Goal: Check status: Check status

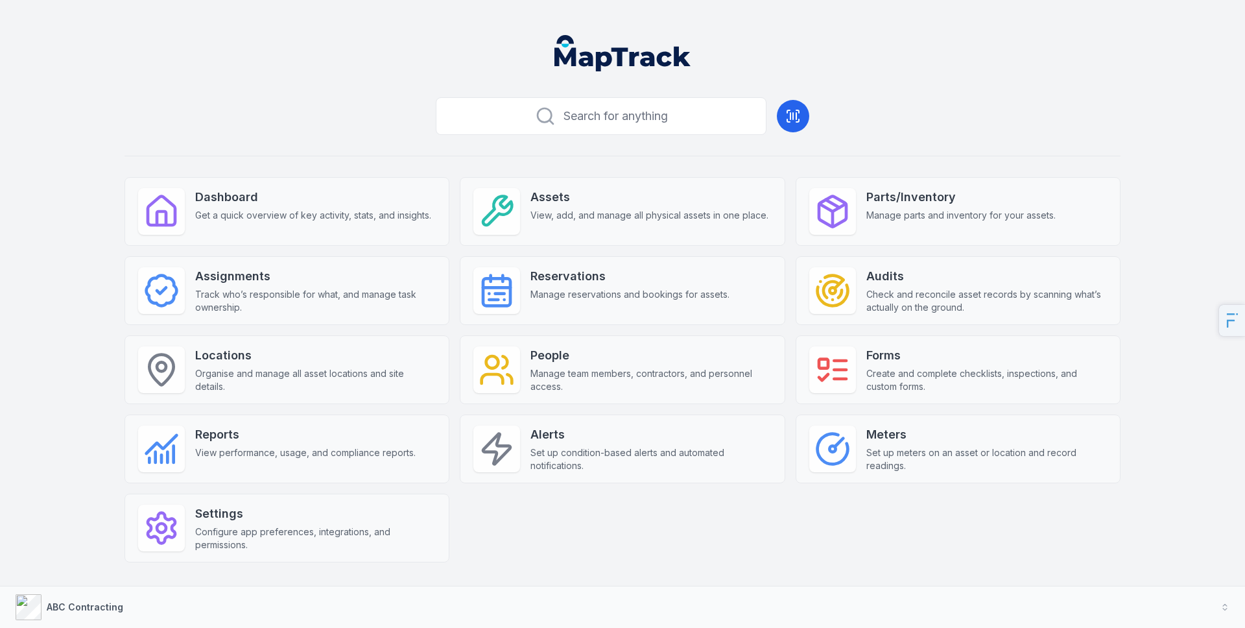
click at [290, 89] on header at bounding box center [623, 58] width 1214 height 67
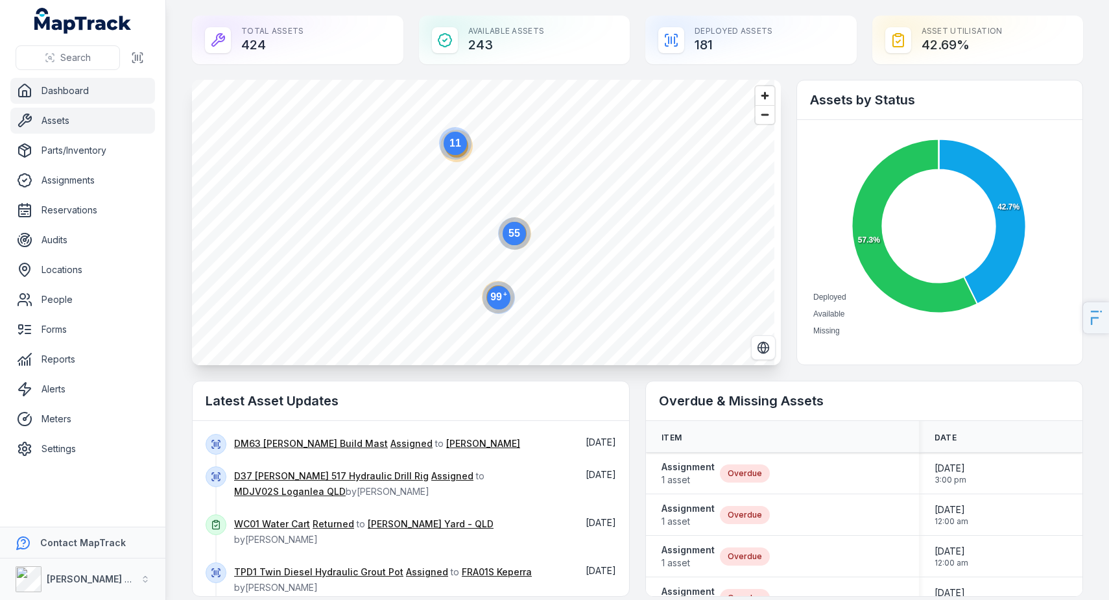
click at [48, 119] on link "Assets" at bounding box center [82, 121] width 145 height 26
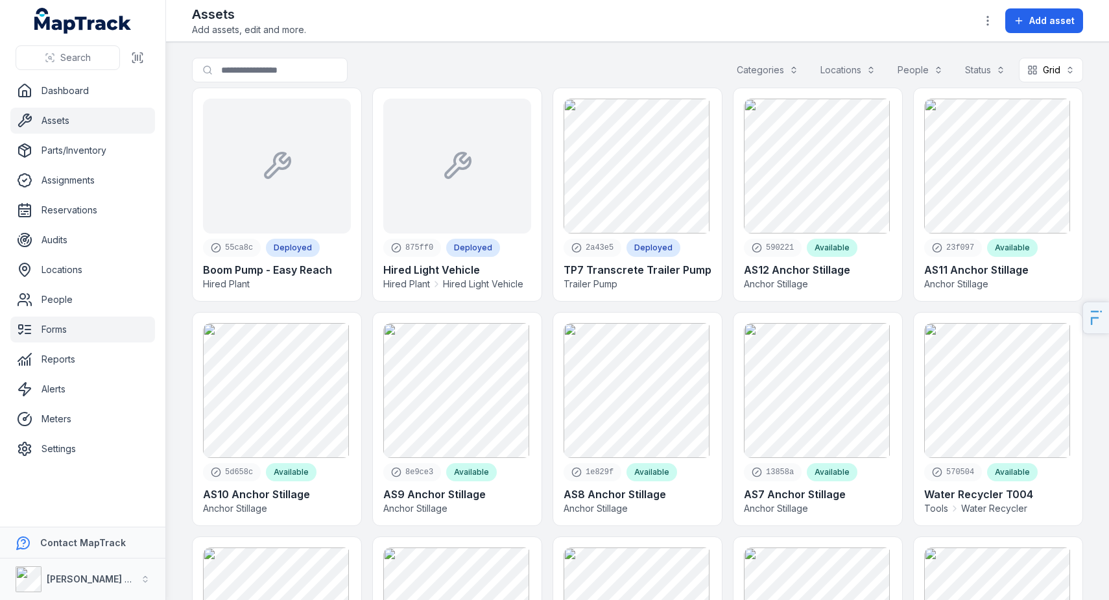
click at [63, 327] on link "Forms" at bounding box center [82, 329] width 145 height 26
click at [64, 329] on link "Forms" at bounding box center [82, 329] width 145 height 26
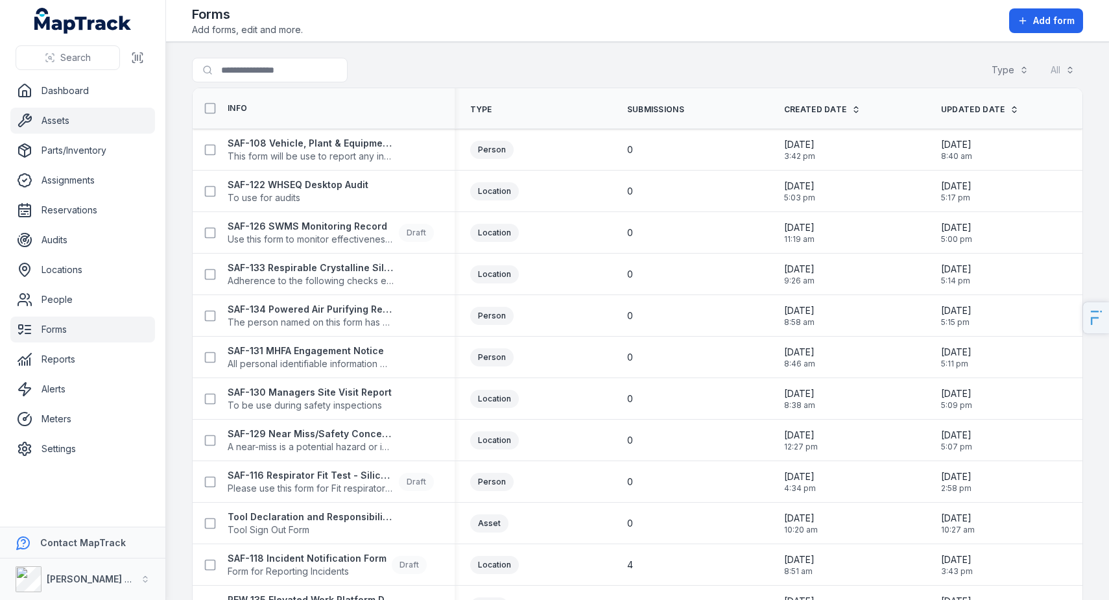
click at [81, 122] on link "Assets" at bounding box center [82, 121] width 145 height 26
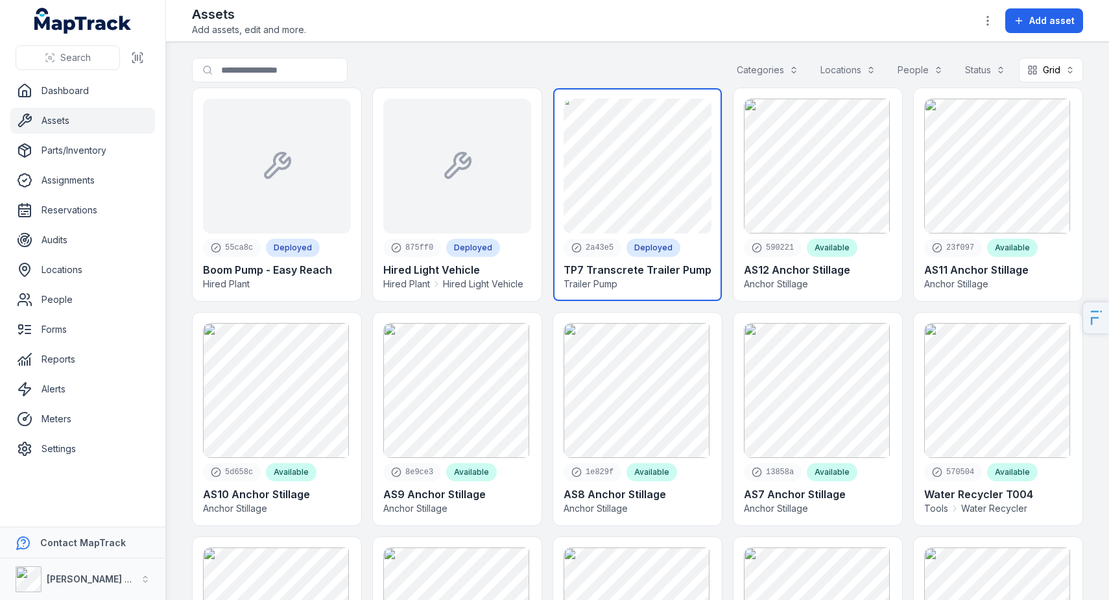
click at [646, 165] on link at bounding box center [637, 194] width 169 height 213
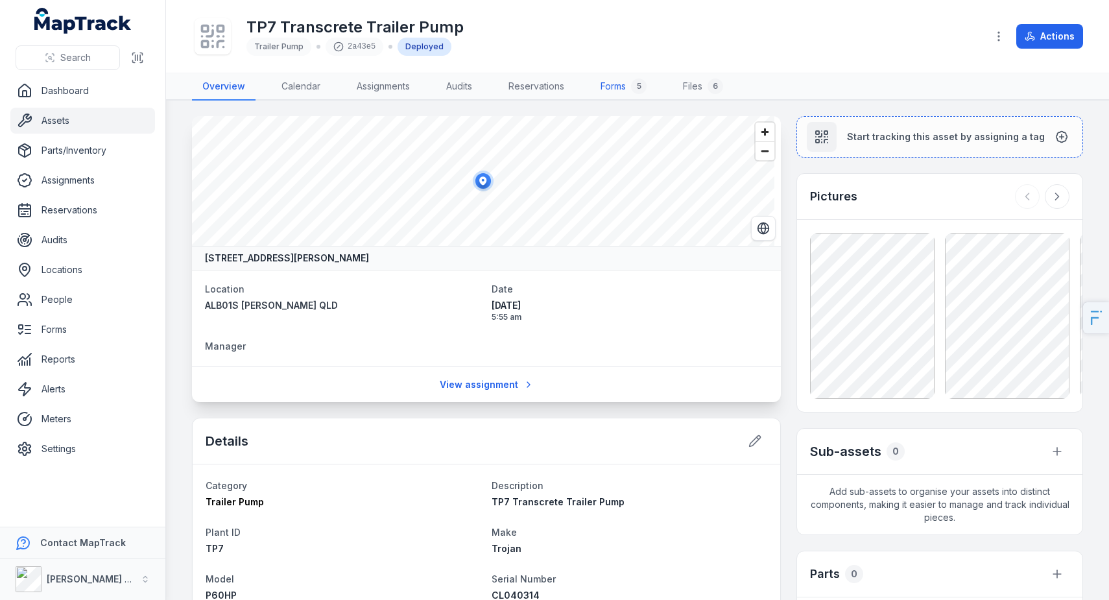
click at [610, 91] on link "Forms 5" at bounding box center [623, 86] width 67 height 27
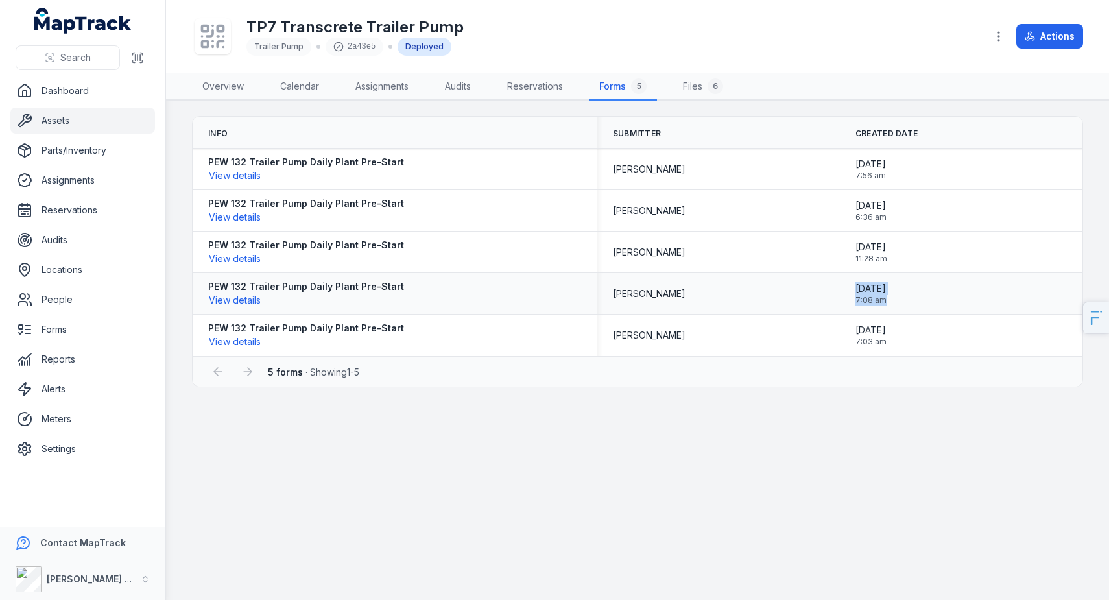
drag, startPoint x: 851, startPoint y: 288, endPoint x: 900, endPoint y: 302, distance: 51.9
click at [900, 302] on div "20/09/2025 7:08 am" at bounding box center [961, 294] width 242 height 34
click at [886, 302] on span "7:08 am" at bounding box center [870, 300] width 31 height 10
drag, startPoint x: 847, startPoint y: 287, endPoint x: 889, endPoint y: 298, distance: 44.4
click at [889, 298] on div "20/09/2025 7:08 am" at bounding box center [961, 294] width 242 height 34
